Goal: Information Seeking & Learning: Compare options

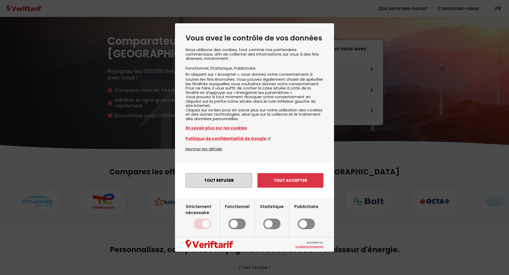
click at [221, 186] on button "Tout refuser" at bounding box center [219, 180] width 67 height 15
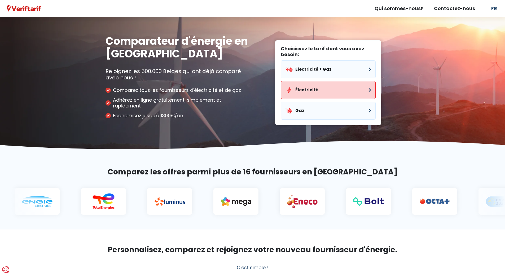
click at [369, 89] on button "Électricité" at bounding box center [328, 90] width 95 height 18
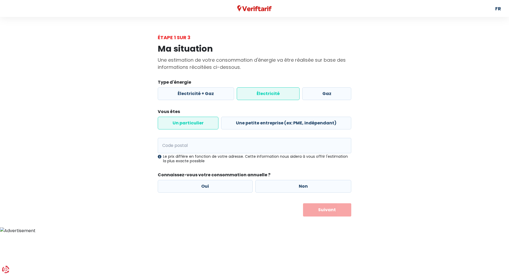
click at [269, 94] on label "Électricité" at bounding box center [268, 93] width 63 height 13
click at [269, 94] on input "Électricité" at bounding box center [268, 93] width 63 height 13
click at [195, 121] on label "Un particulier" at bounding box center [188, 123] width 61 height 13
click at [195, 121] on input "Un particulier" at bounding box center [188, 123] width 61 height 13
click at [162, 146] on input "Code postal" at bounding box center [255, 145] width 194 height 15
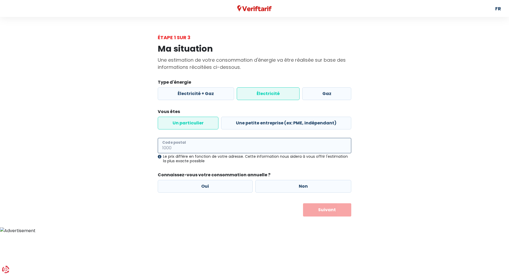
type input "4690"
click at [205, 187] on label "Oui" at bounding box center [205, 186] width 95 height 13
click at [205, 187] on input "Oui" at bounding box center [205, 186] width 95 height 13
radio input "true"
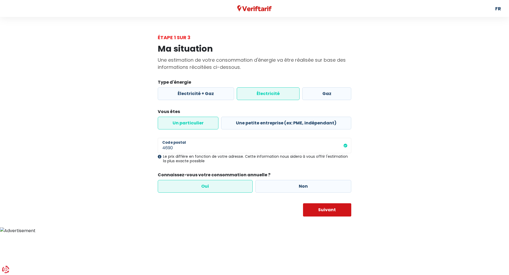
click at [327, 209] on button "Suivant" at bounding box center [327, 210] width 49 height 13
select select
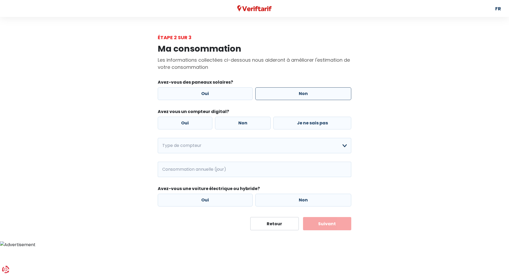
click at [306, 93] on label "Non" at bounding box center [303, 93] width 96 height 13
click at [306, 93] on input "Non" at bounding box center [303, 93] width 96 height 13
radio input "true"
click at [249, 122] on label "Non" at bounding box center [243, 123] width 56 height 13
click at [249, 122] on input "Non" at bounding box center [243, 123] width 56 height 13
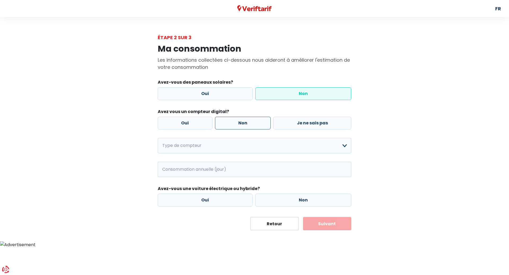
radio input "true"
click at [344, 144] on select "Mono-horaire Bi-horaire Mono-horaire + exclusif nuit Bi-horaire + exclusif nuit…" at bounding box center [255, 145] width 194 height 15
select select "day_night_bi_hourly"
click at [158, 138] on select "Mono-horaire Bi-horaire Mono-horaire + exclusif nuit Bi-horaire + exclusif nuit…" at bounding box center [255, 145] width 194 height 15
click at [164, 169] on span "kWh" at bounding box center [165, 169] width 15 height 15
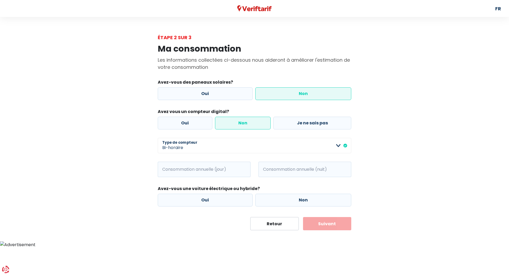
click at [167, 169] on span "kWh" at bounding box center [165, 169] width 15 height 15
click at [169, 169] on span "kWh" at bounding box center [165, 169] width 15 height 15
click at [230, 169] on input "Consommation annuelle (jour)" at bounding box center [211, 169] width 78 height 15
type input "3210"
click at [282, 173] on input "Consommation annuelle (nuit)" at bounding box center [312, 169] width 78 height 15
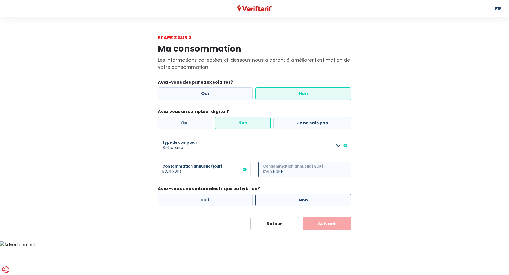
type input "6355"
click at [311, 201] on label "Non" at bounding box center [303, 200] width 96 height 13
click at [311, 201] on input "Non" at bounding box center [303, 200] width 96 height 13
radio input "true"
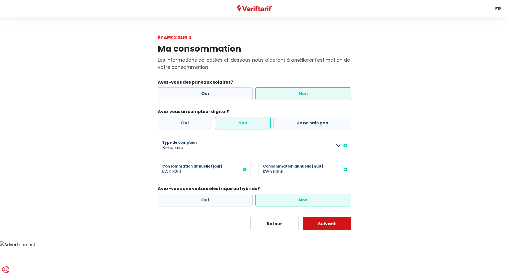
click at [319, 221] on button "Suivant" at bounding box center [327, 223] width 49 height 13
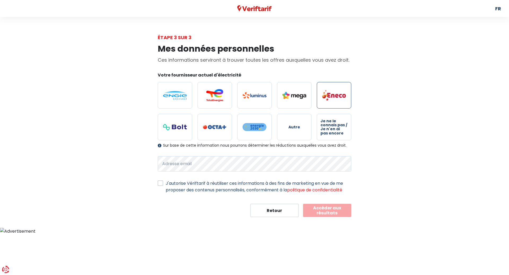
click at [332, 95] on img at bounding box center [334, 95] width 24 height 11
click at [332, 95] on input "radio" at bounding box center [334, 95] width 34 height 27
radio input "true"
click at [337, 210] on button "Accéder aux résultats" at bounding box center [327, 210] width 49 height 13
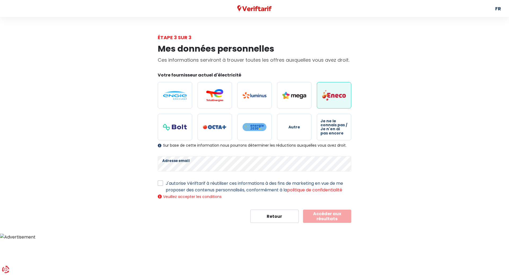
click at [166, 183] on label "J'autorise Vériftarif à réutiliser ces informations à des fins de marketing en …" at bounding box center [259, 186] width 186 height 13
click at [159, 183] on input "J'autorise Vériftarif à réutiliser ces informations à des fins de marketing en …" at bounding box center [160, 182] width 5 height 5
checkbox input "true"
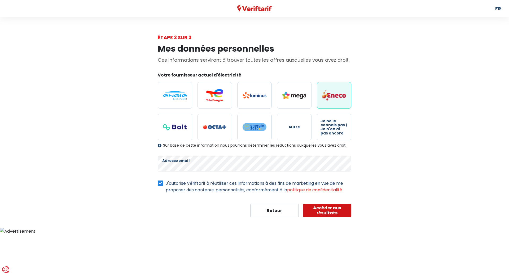
click at [332, 211] on button "Accéder aux résultats" at bounding box center [327, 210] width 49 height 13
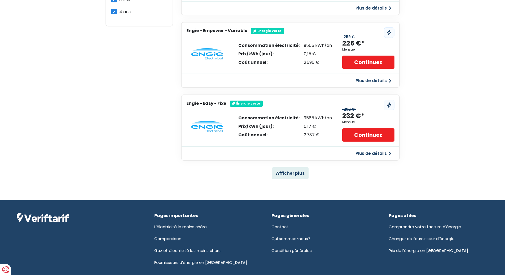
scroll to position [318, 0]
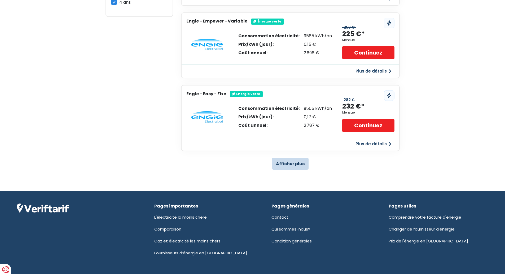
click at [290, 164] on button "Afficher plus" at bounding box center [290, 164] width 37 height 12
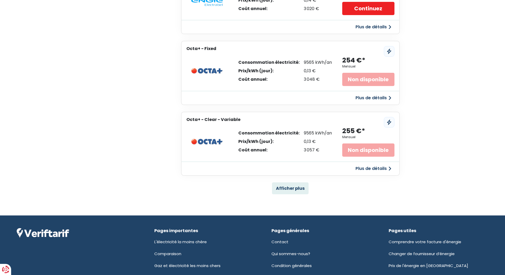
scroll to position [1034, 0]
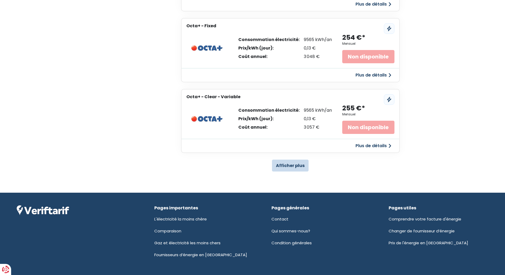
click at [292, 163] on button "Afficher plus" at bounding box center [290, 166] width 37 height 12
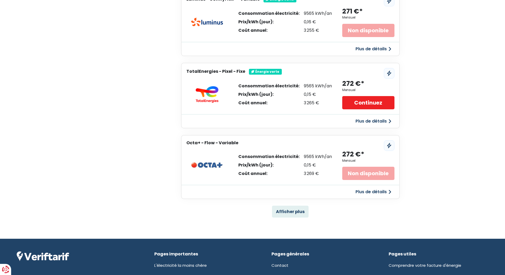
scroll to position [1723, 0]
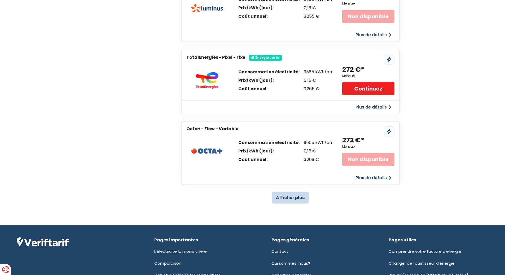
click at [287, 197] on button "Afficher plus" at bounding box center [290, 198] width 37 height 12
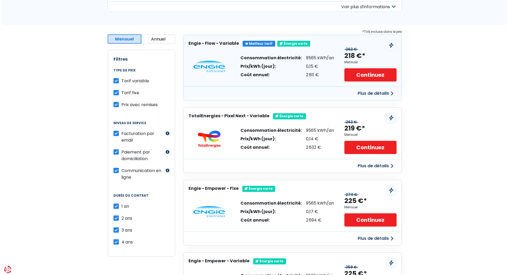
scroll to position [80, 0]
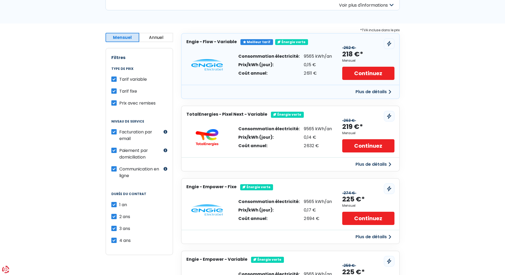
click at [390, 91] on button "Plus de détails" at bounding box center [373, 92] width 42 height 10
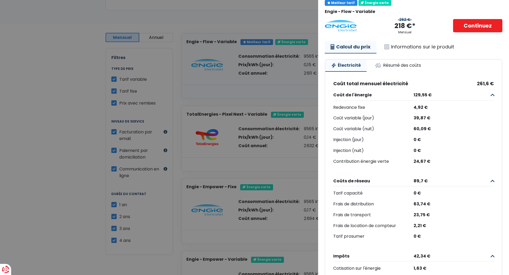
scroll to position [0, 0]
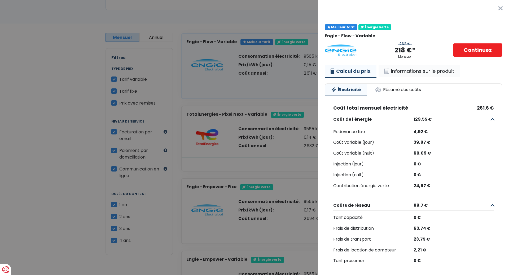
click at [419, 71] on link "Informations sur le produit" at bounding box center [419, 71] width 81 height 12
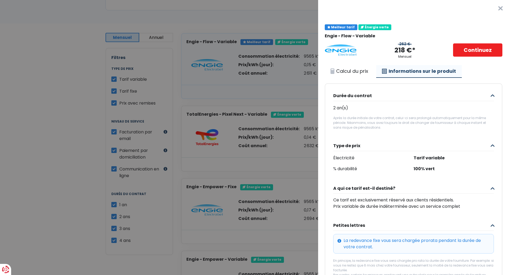
click at [492, 7] on button "×" at bounding box center [500, 8] width 17 height 17
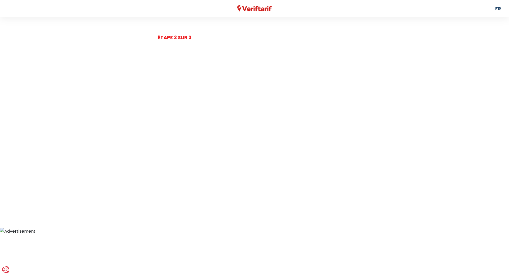
select select "day_night_bi_hourly"
